Goal: Find specific page/section: Find specific page/section

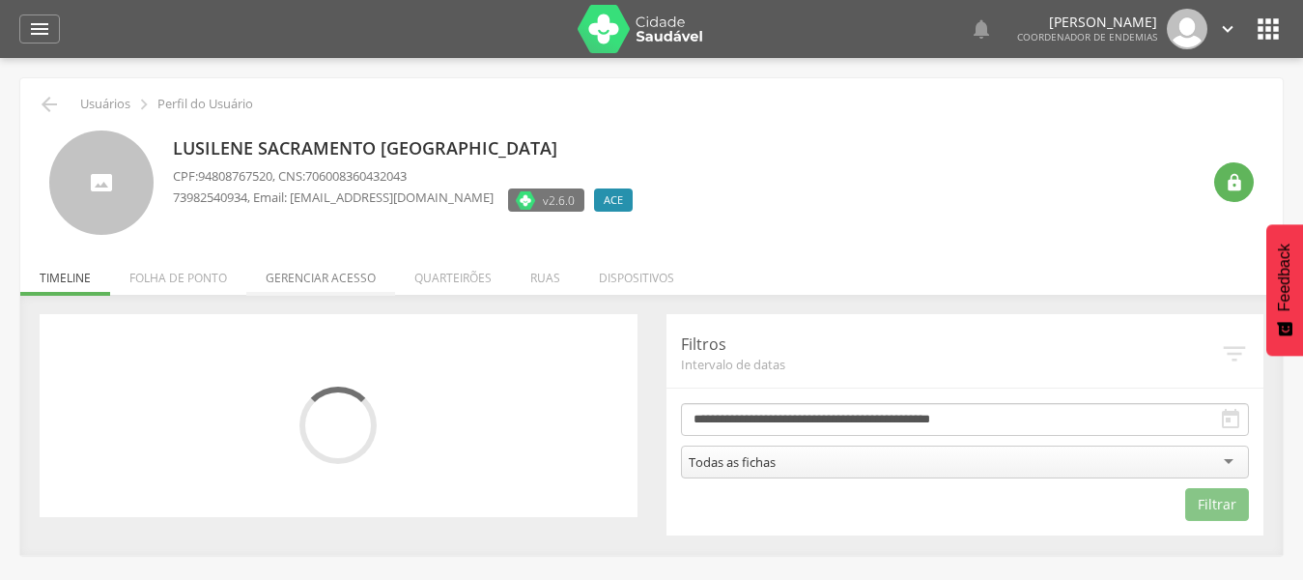
click at [331, 283] on li "Gerenciar acesso" at bounding box center [320, 272] width 149 height 45
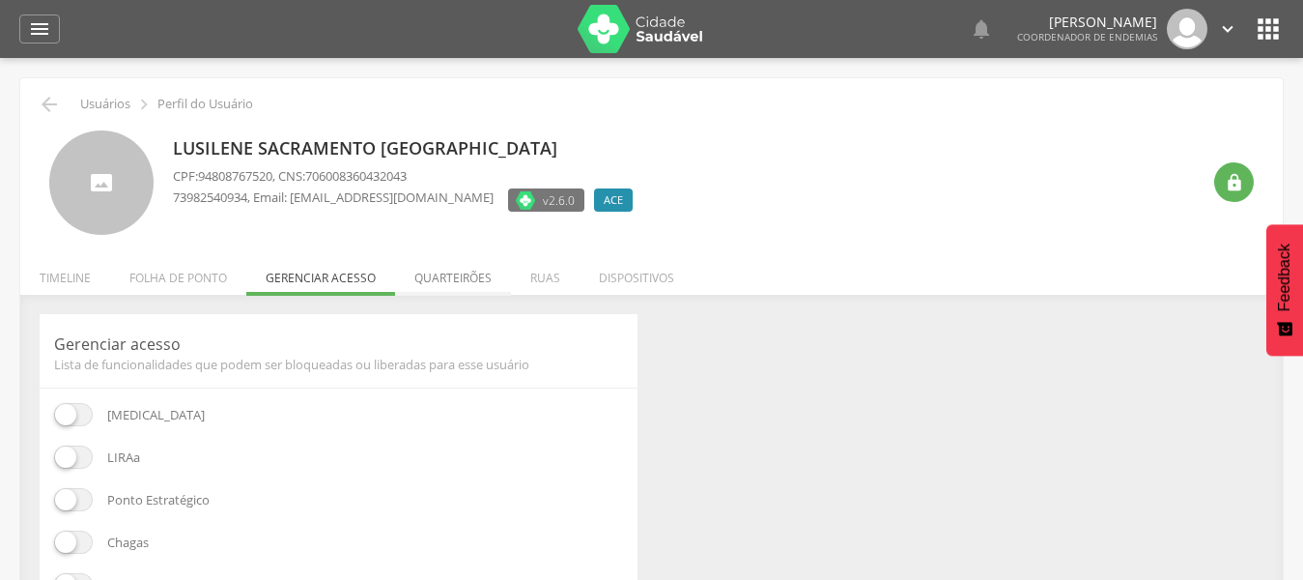
click at [435, 281] on li "Quarteirões" at bounding box center [453, 272] width 116 height 45
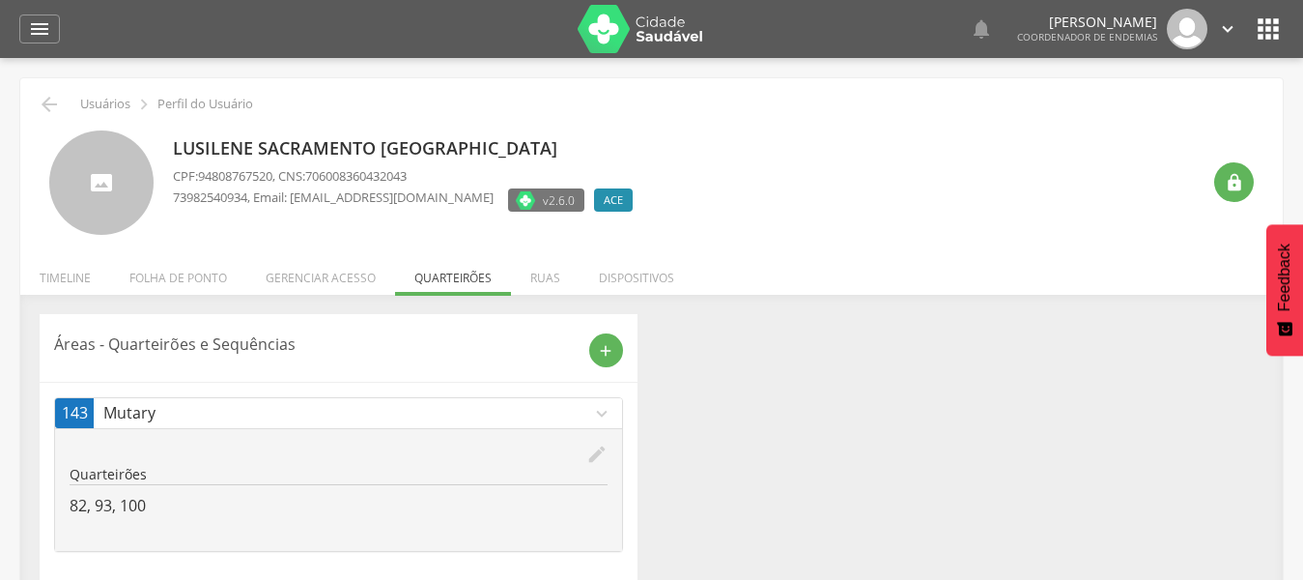
click at [447, 283] on ul "Início Produtividade Timeline Folha de ponto Remapeamento Gerenciar acesso Quar…" at bounding box center [651, 278] width 1263 height 16
click at [542, 283] on li "Ruas" at bounding box center [545, 272] width 69 height 45
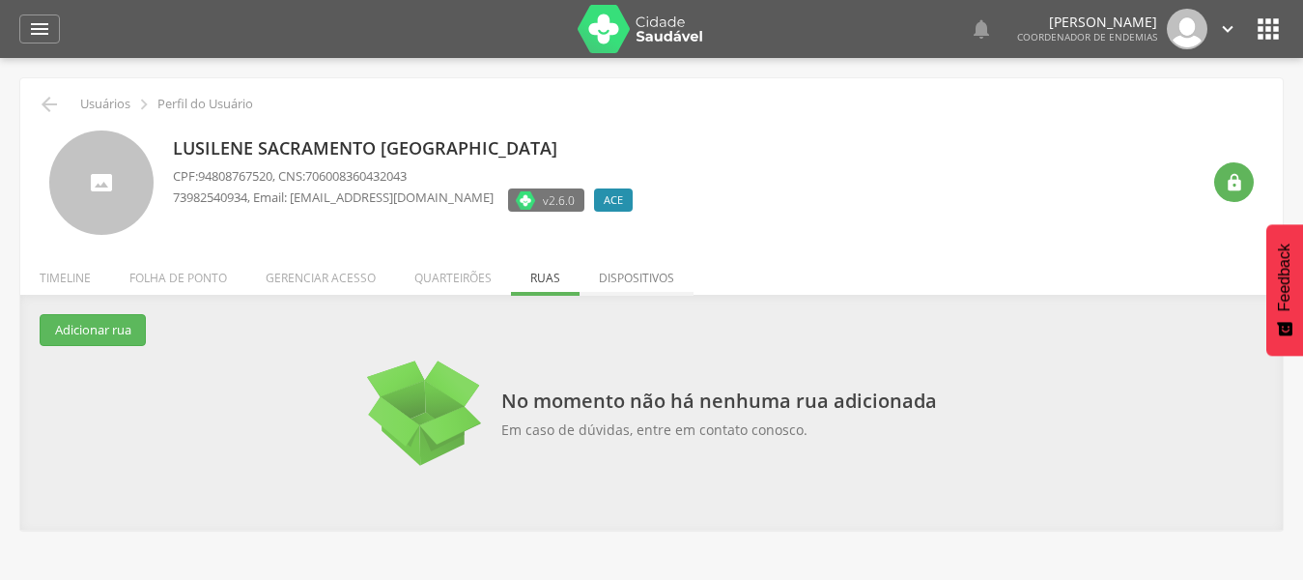
click at [607, 279] on li "Dispositivos" at bounding box center [637, 272] width 114 height 45
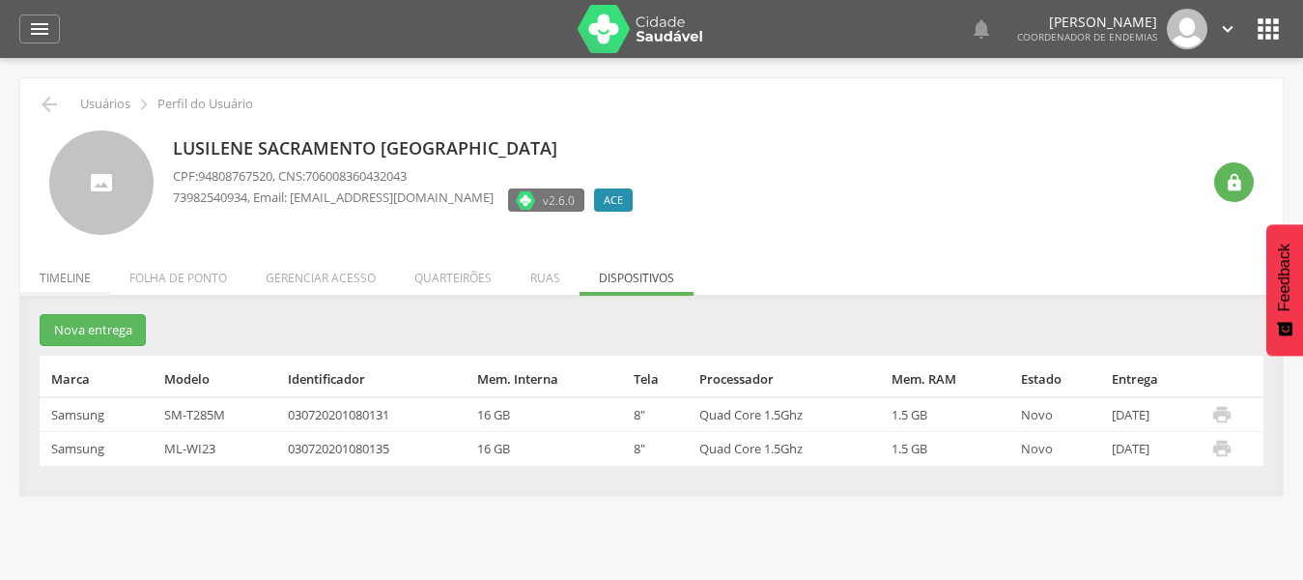
click at [66, 280] on li "Timeline" at bounding box center [65, 272] width 90 height 45
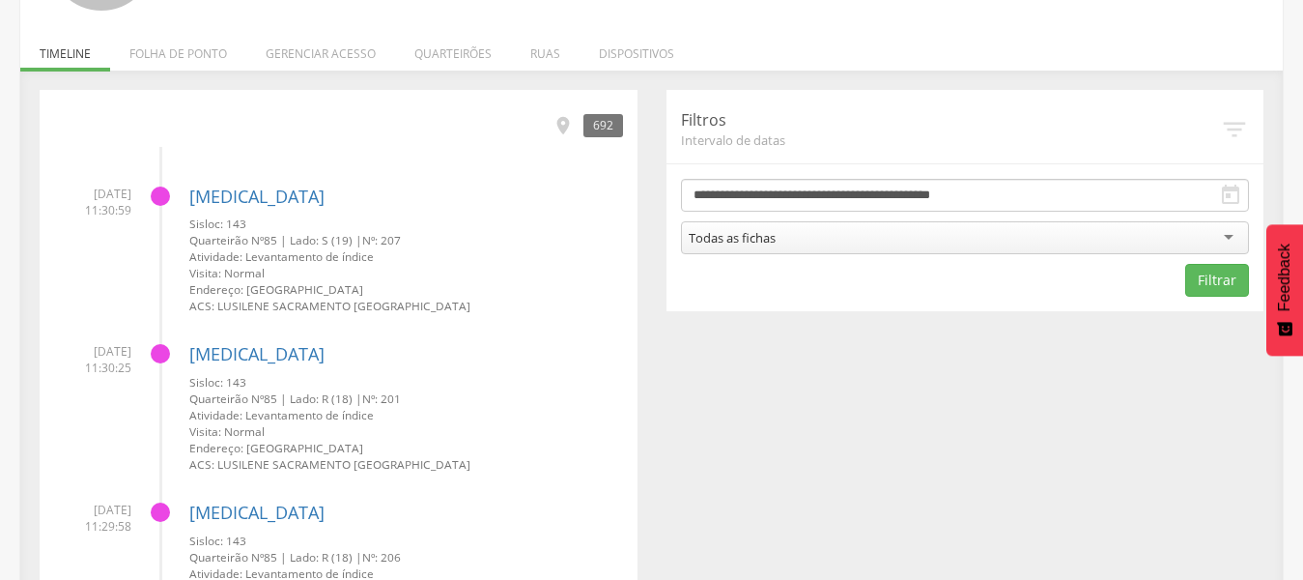
scroll to position [232, 0]
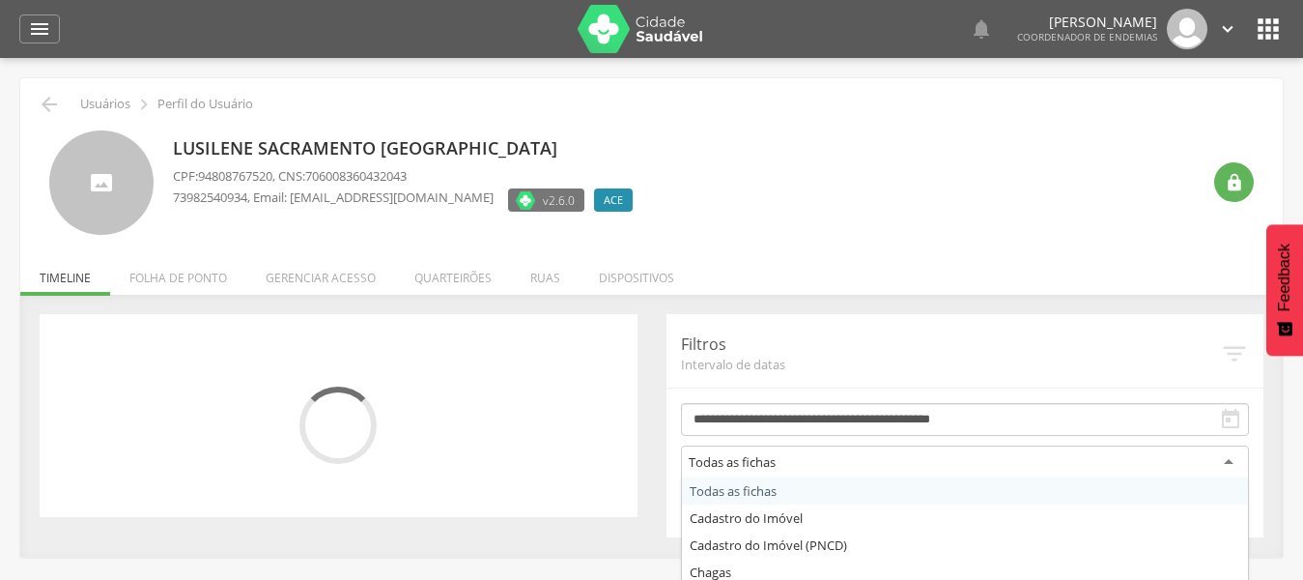
click at [1228, 461] on div "Todas as fichas" at bounding box center [965, 462] width 569 height 35
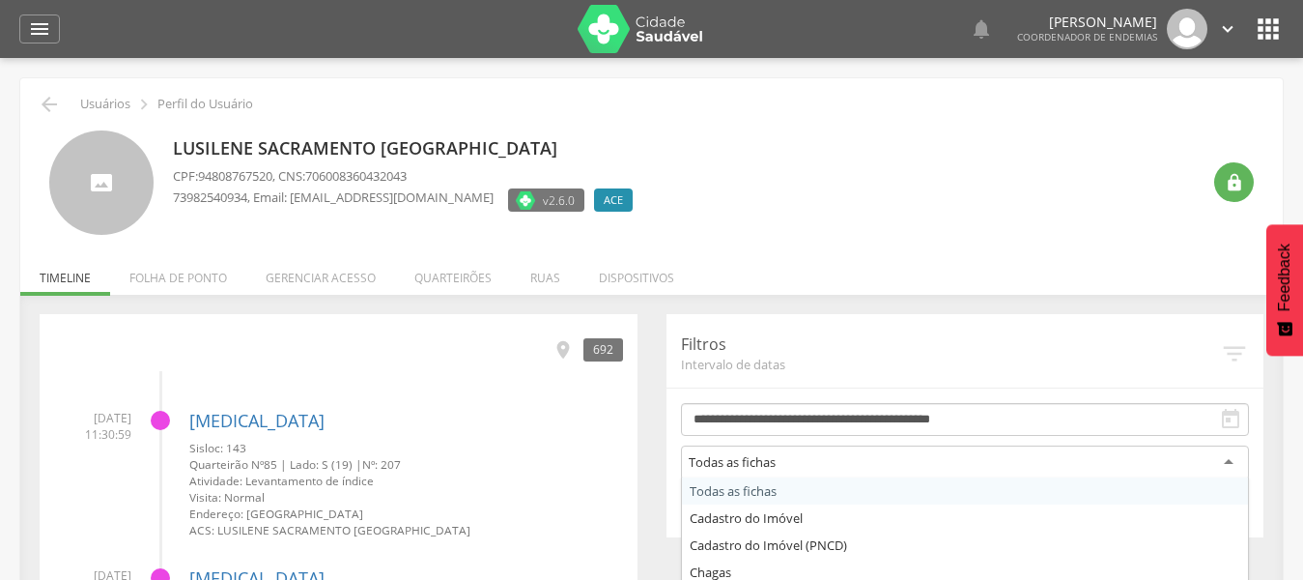
click at [1228, 458] on div "Todas as fichas" at bounding box center [965, 462] width 569 height 35
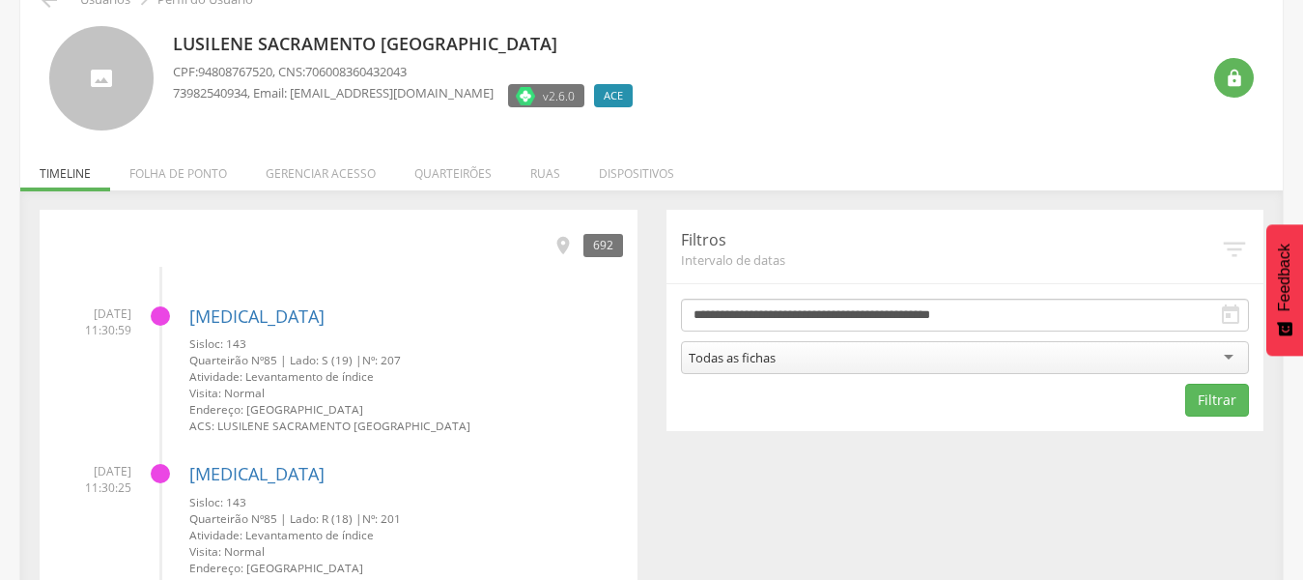
scroll to position [116, 0]
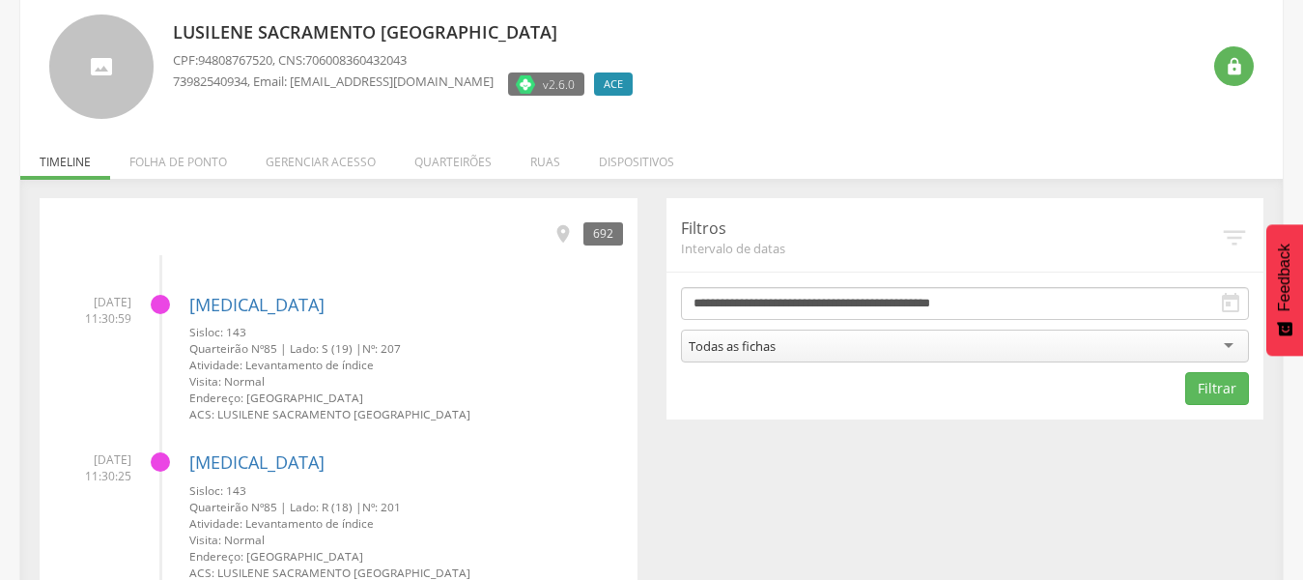
click at [1225, 345] on div "Todas as fichas" at bounding box center [965, 345] width 569 height 33
click at [1223, 387] on button "Filtrar" at bounding box center [1218, 388] width 64 height 33
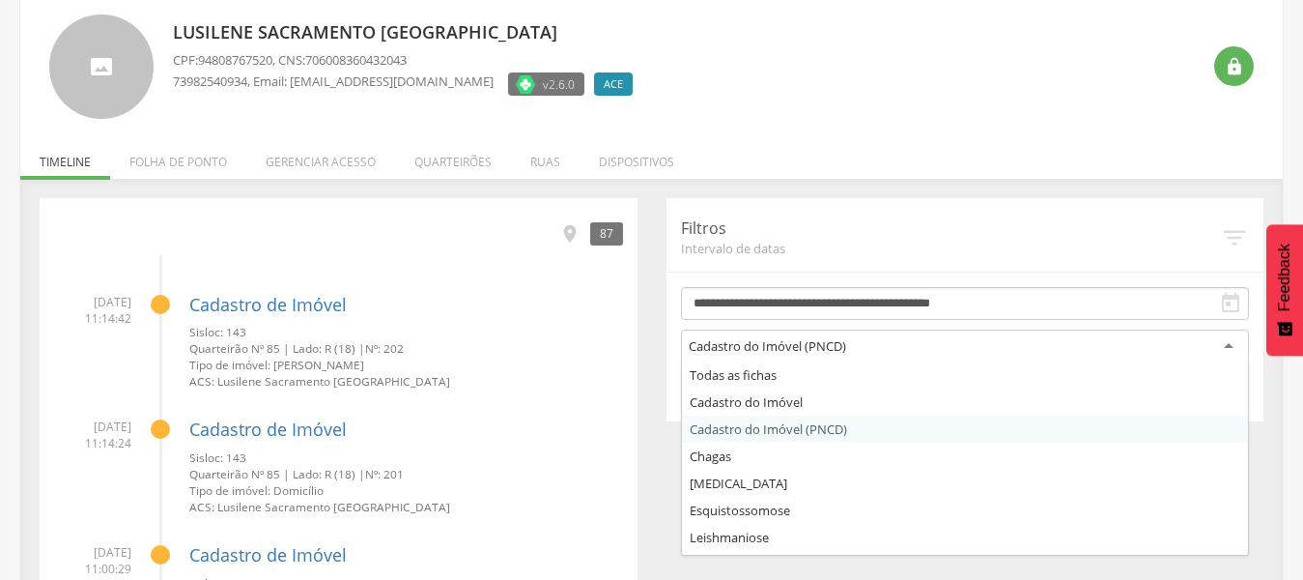
click at [1224, 338] on div "Cadastro do Imóvel (PNCD)" at bounding box center [965, 346] width 569 height 35
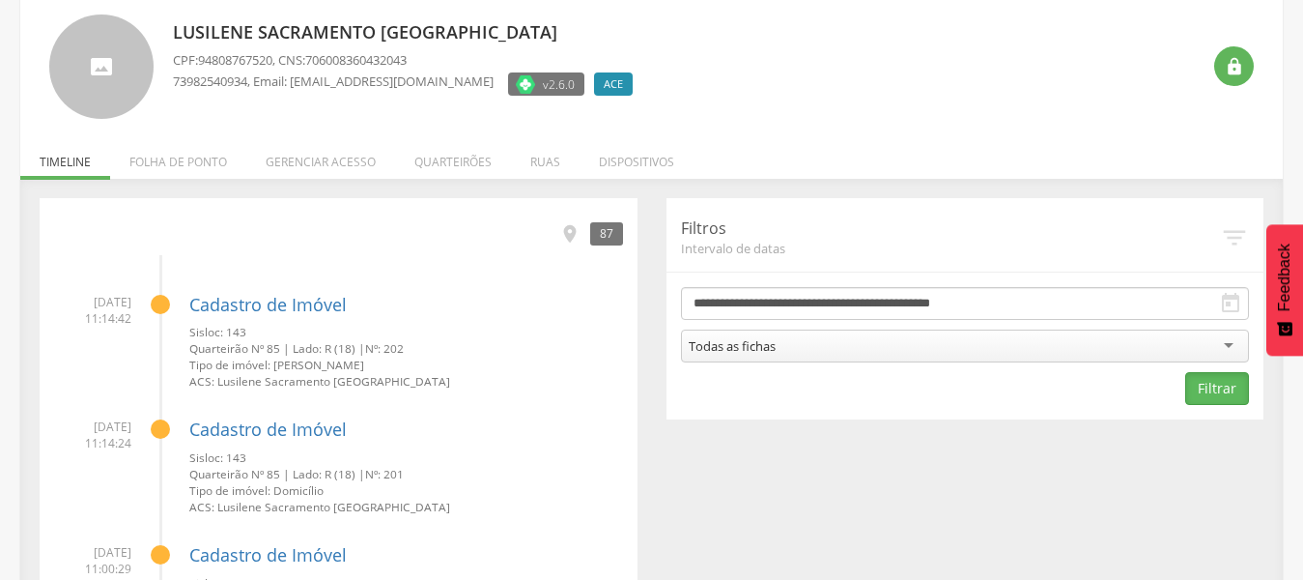
click at [1217, 386] on button "Filtrar" at bounding box center [1218, 388] width 64 height 33
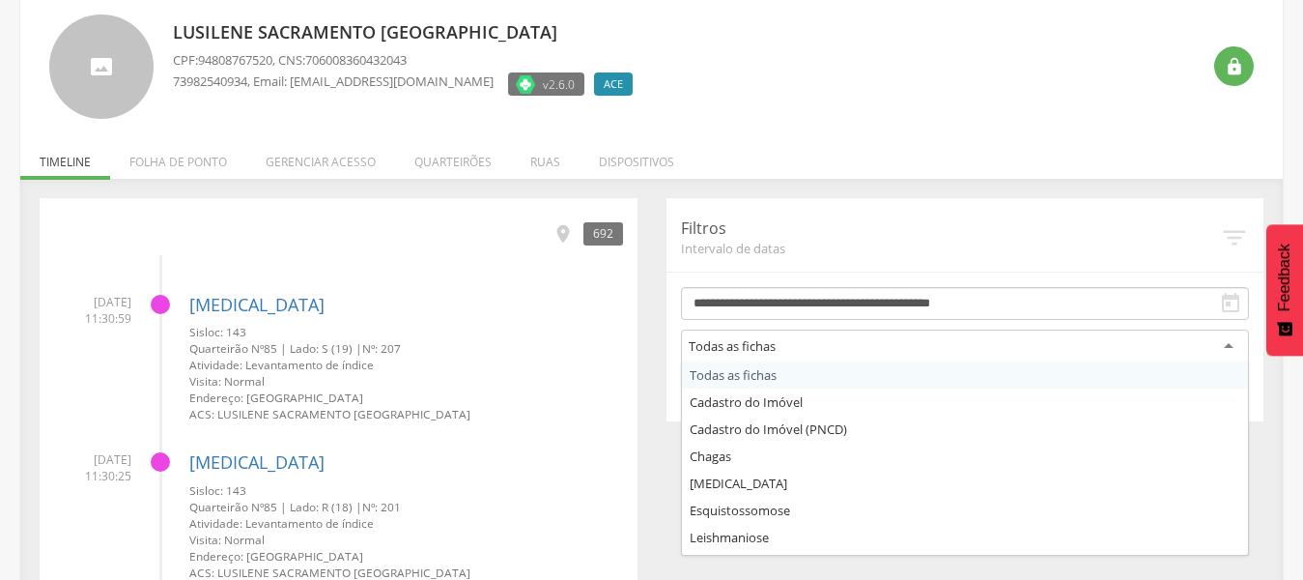
click at [1231, 348] on div "Todas as fichas" at bounding box center [965, 346] width 569 height 35
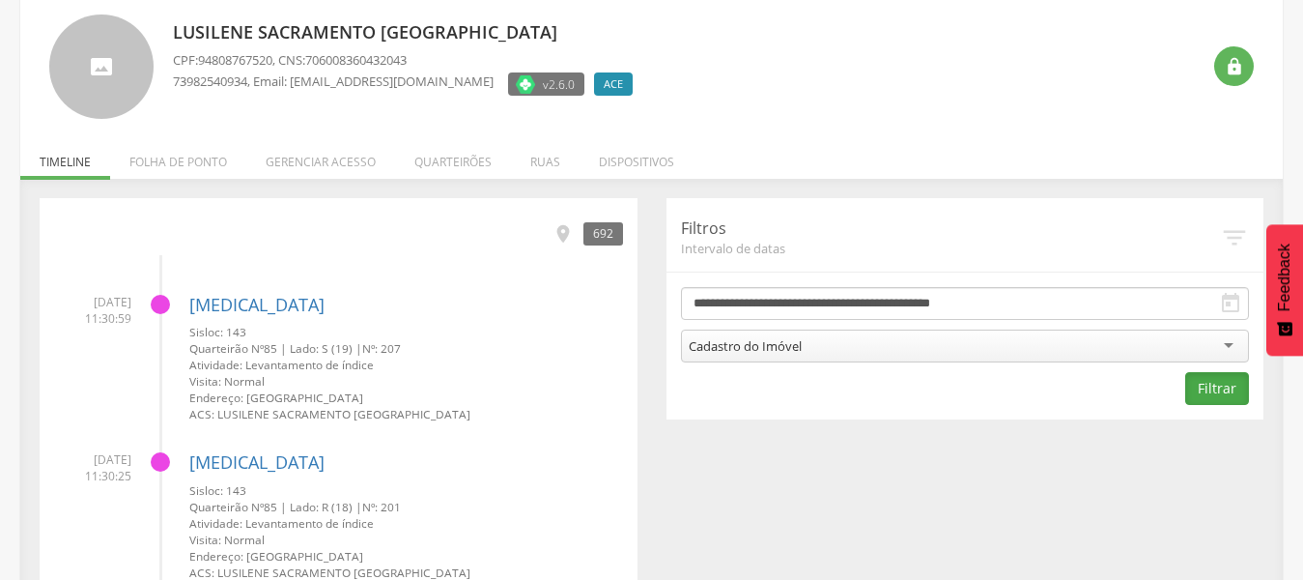
click at [1204, 391] on button "Filtrar" at bounding box center [1218, 388] width 64 height 33
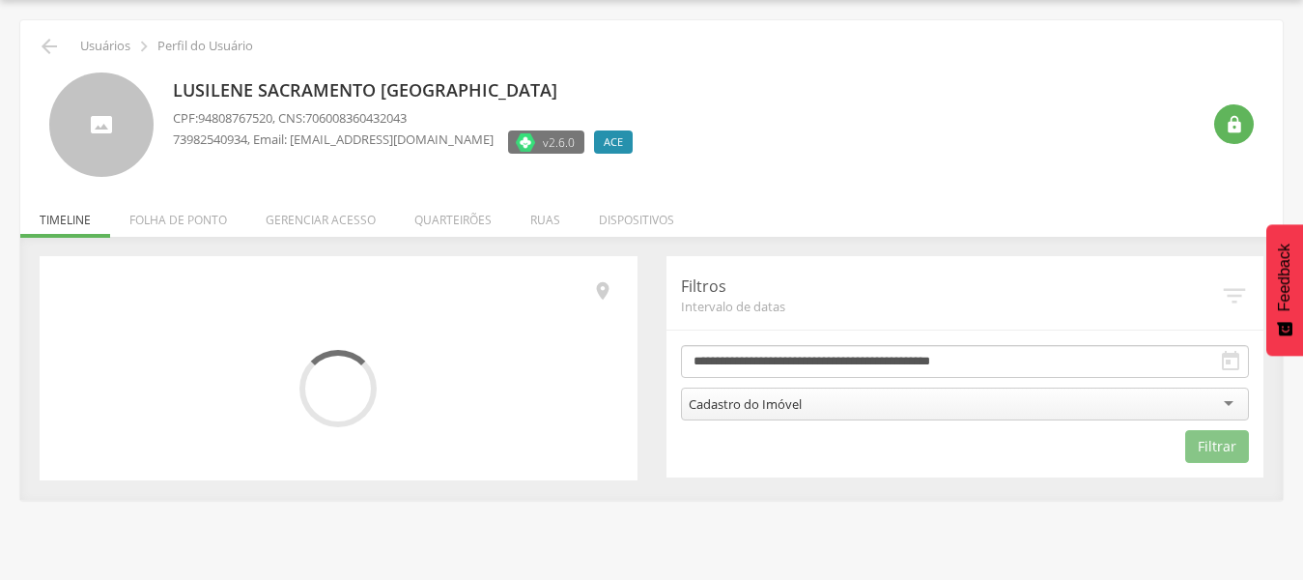
scroll to position [58, 0]
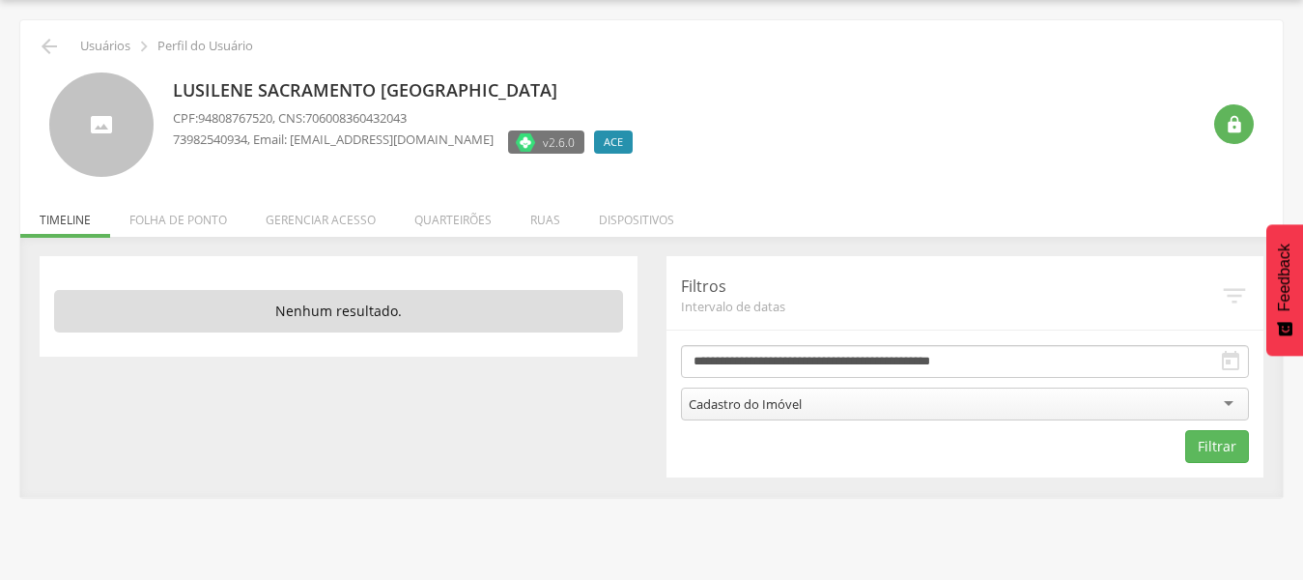
click at [1226, 403] on div "Cadastro do Imóvel" at bounding box center [965, 403] width 569 height 33
click at [1217, 457] on button "Filtrar" at bounding box center [1218, 446] width 64 height 33
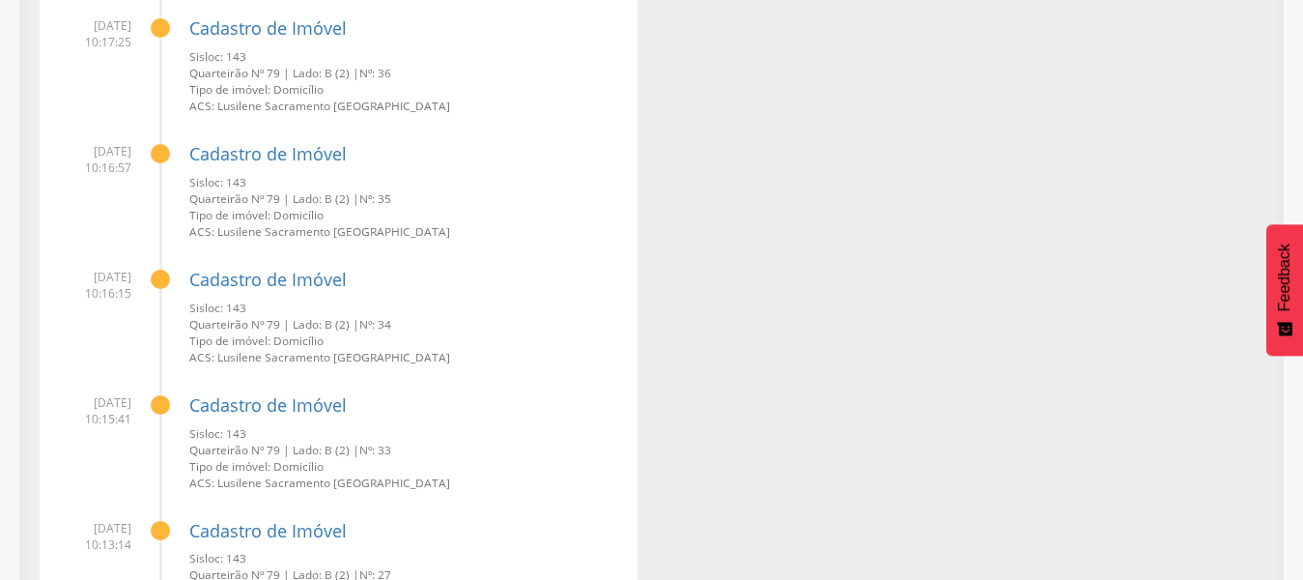
scroll to position [1785, 0]
